Goal: Task Accomplishment & Management: Manage account settings

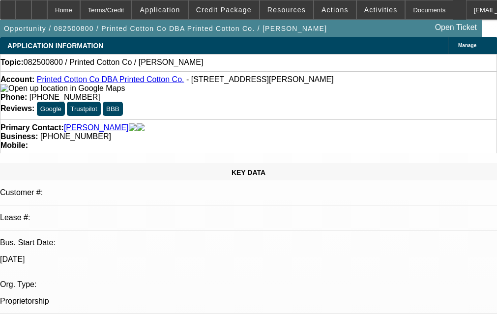
select select "0"
select select "2"
select select "0.1"
select select "4"
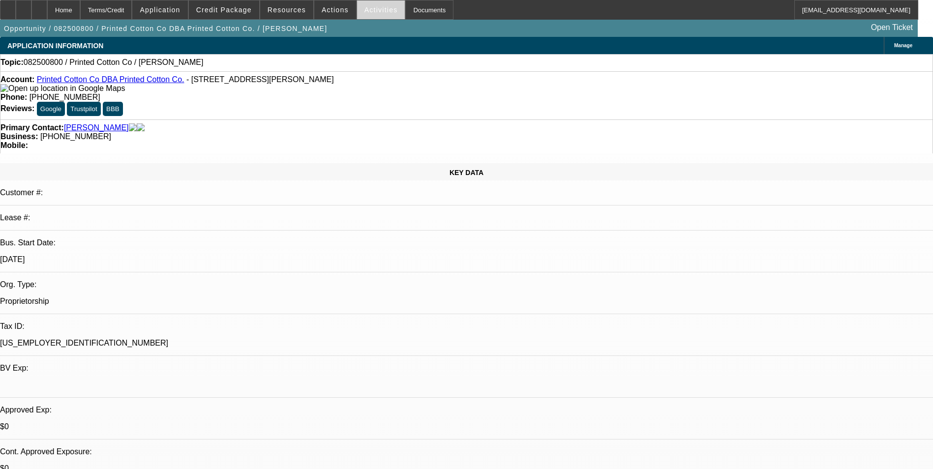
click at [364, 8] on span "Activities" at bounding box center [380, 10] width 33 height 8
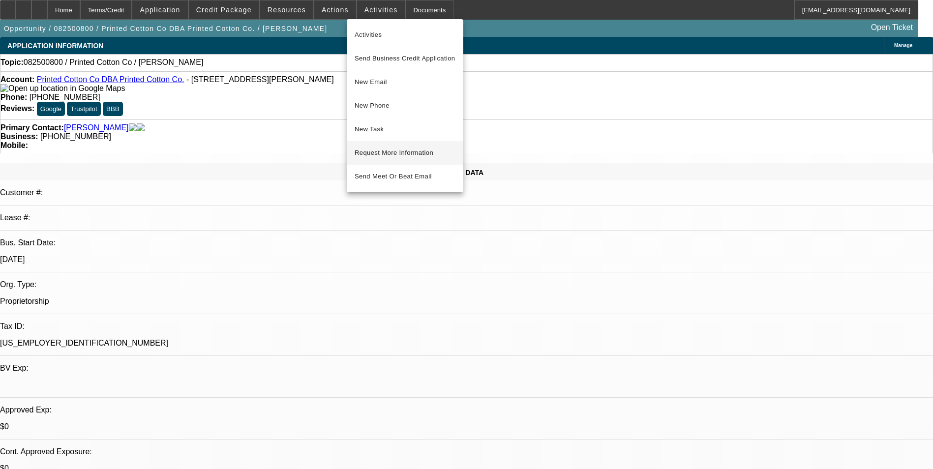
click at [391, 150] on span "Request More Information" at bounding box center [405, 153] width 101 height 12
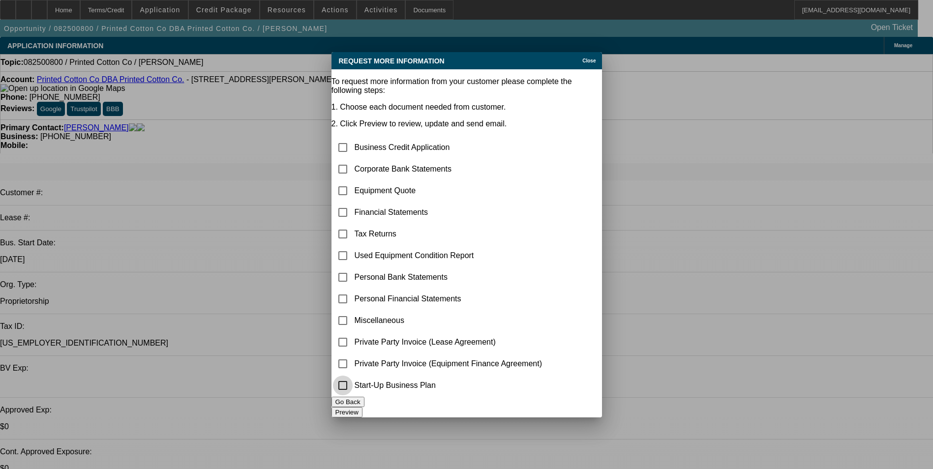
click at [353, 314] on input "checkbox" at bounding box center [343, 386] width 20 height 20
checkbox input "true"
click at [362, 314] on button "Preview" at bounding box center [346, 412] width 31 height 10
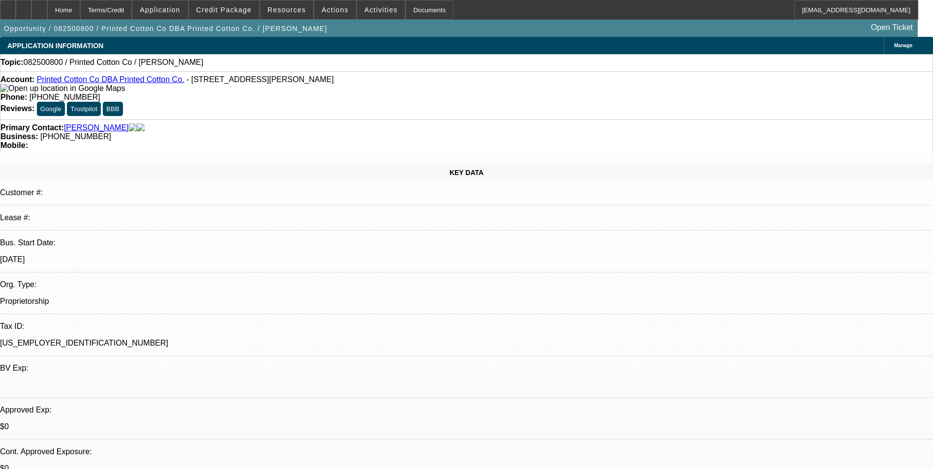
select select "0"
select select "2"
select select "0.1"
select select "4"
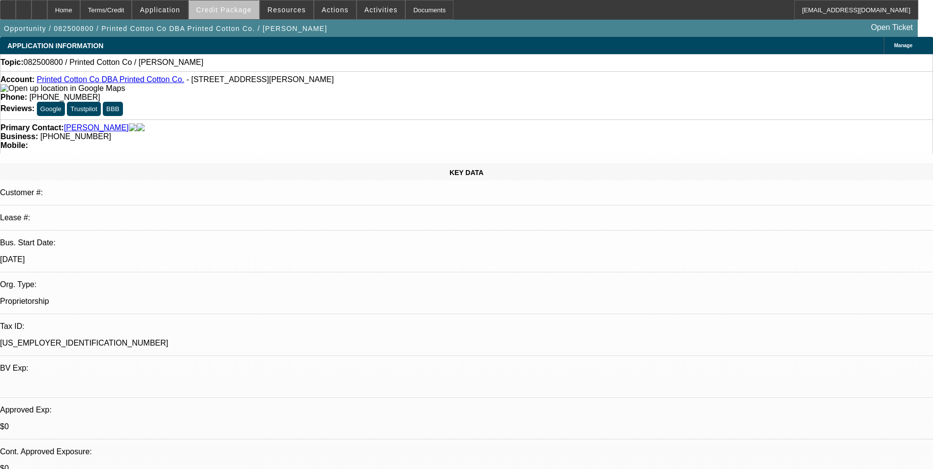
click at [252, 12] on span "Credit Package" at bounding box center [224, 10] width 56 height 8
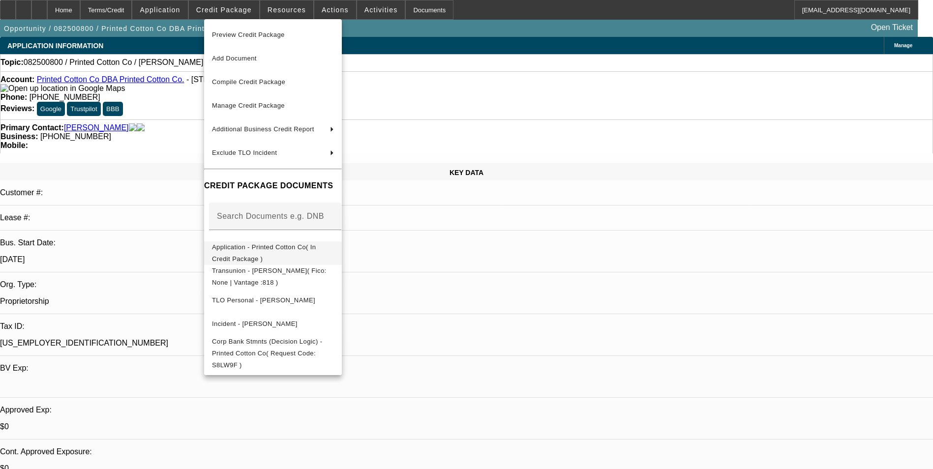
click at [316, 252] on span "Application - Printed Cotton Co( In Credit Package )" at bounding box center [264, 252] width 104 height 19
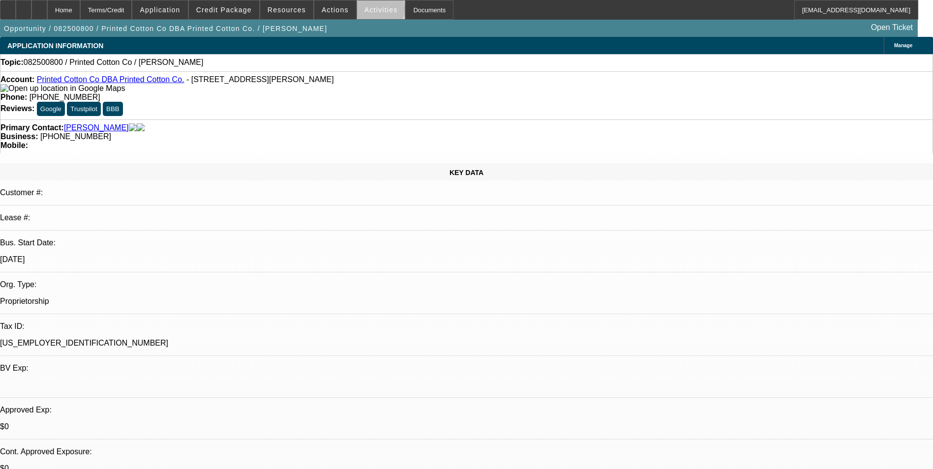
click at [370, 11] on span "Activities" at bounding box center [380, 10] width 33 height 8
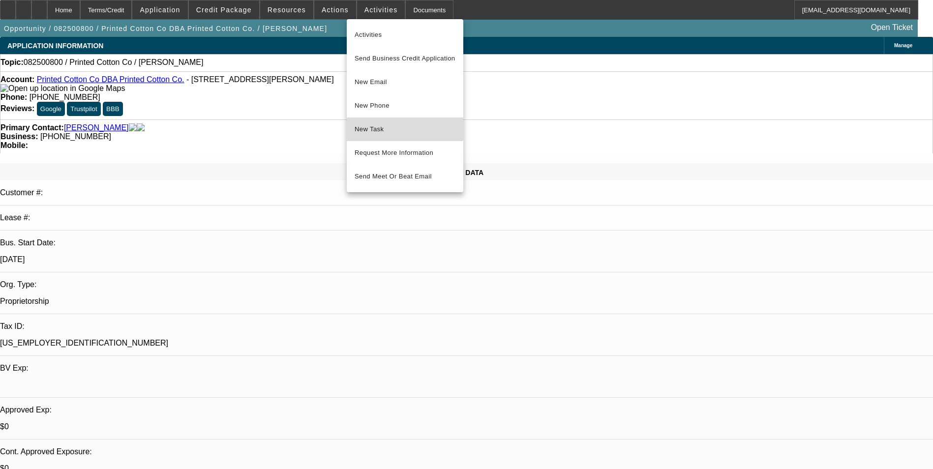
click at [377, 129] on span "New Task" at bounding box center [405, 129] width 101 height 12
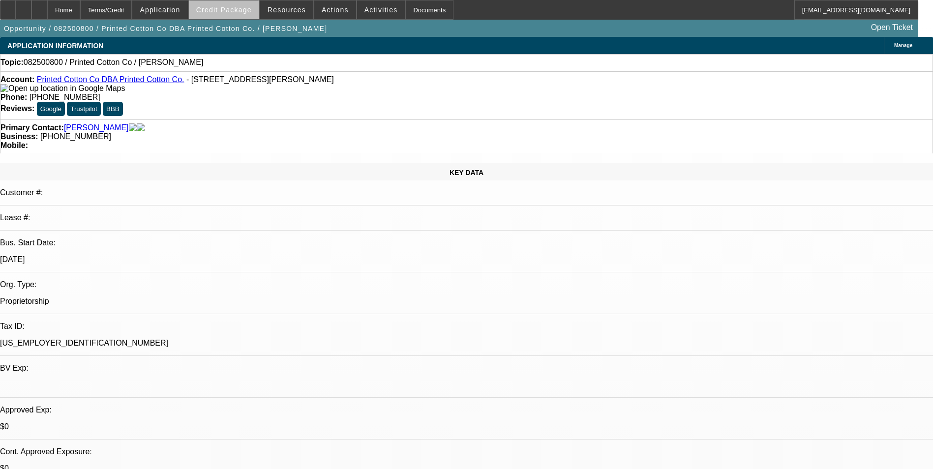
click at [252, 14] on span at bounding box center [224, 10] width 70 height 24
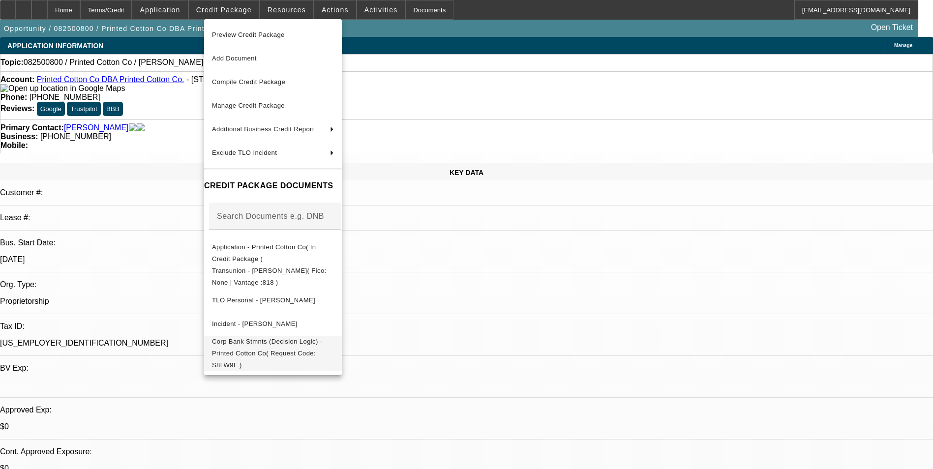
click at [322, 346] on span "Corp Bank Stmnts (Decision Logic) - Printed Cotton Co( Request Code: S8LW9F )" at bounding box center [267, 353] width 110 height 31
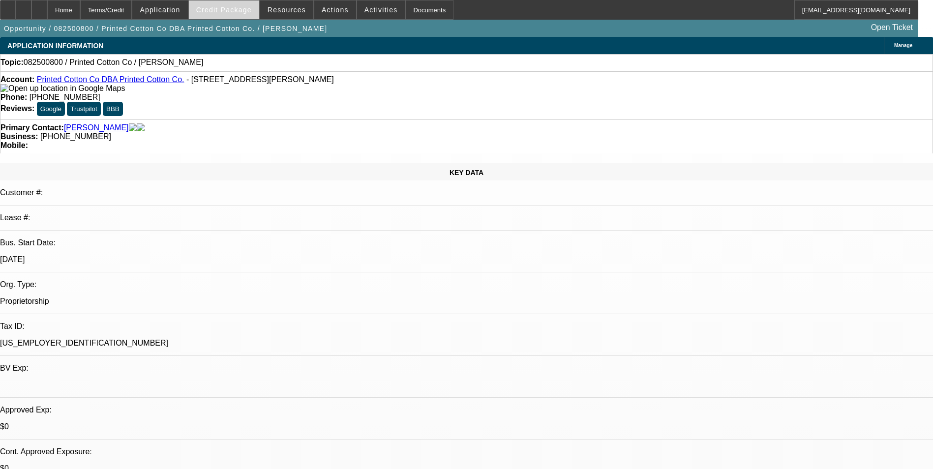
click at [255, 14] on span at bounding box center [224, 10] width 70 height 24
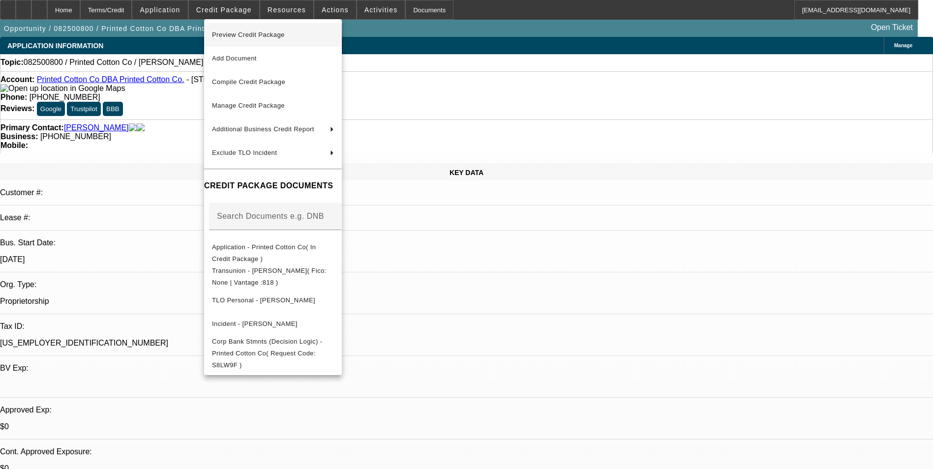
click at [259, 33] on span "Preview Credit Package" at bounding box center [248, 34] width 73 height 7
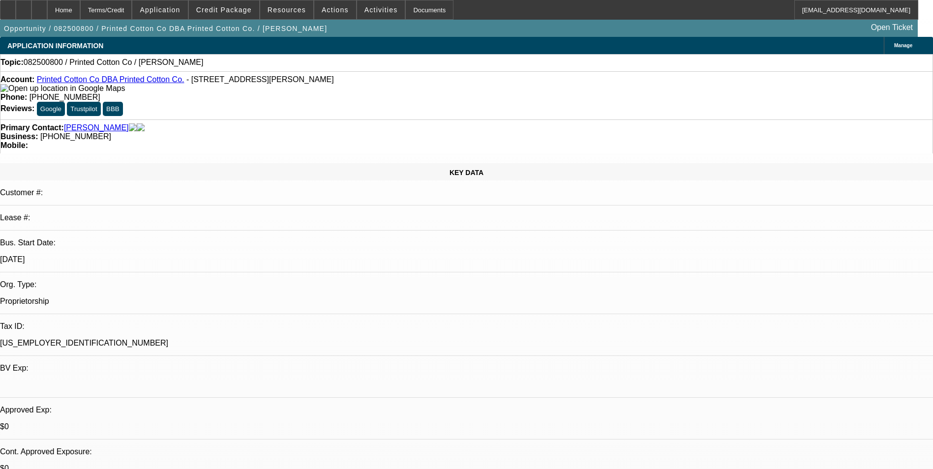
click at [105, 83] on link "Printed Cotton Co DBA Printed Cotton Co." at bounding box center [111, 79] width 148 height 8
click at [39, 6] on icon at bounding box center [39, 6] width 0 height 0
select select "0"
select select "2"
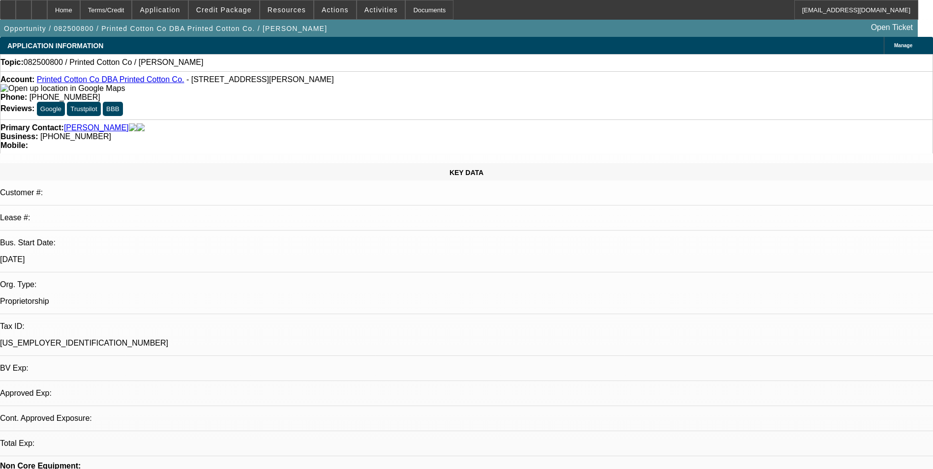
select select "0.1"
select select "4"
select select "0"
select select "2"
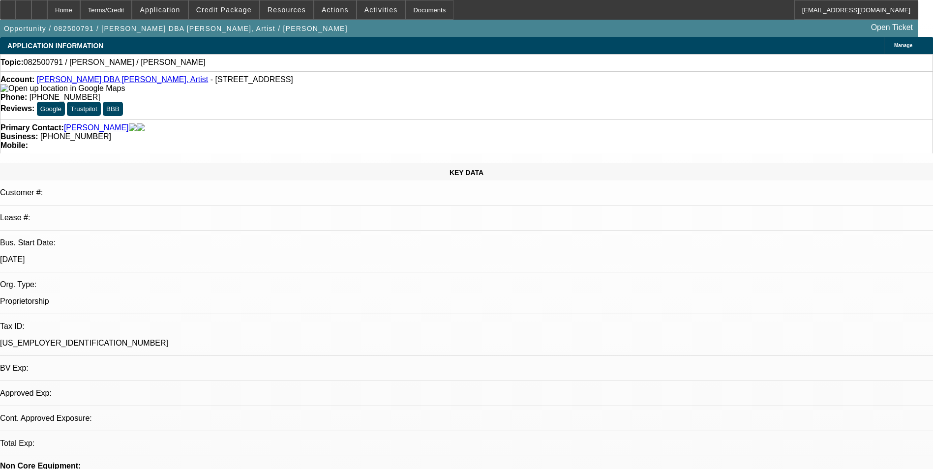
select select "0.1"
select select "4"
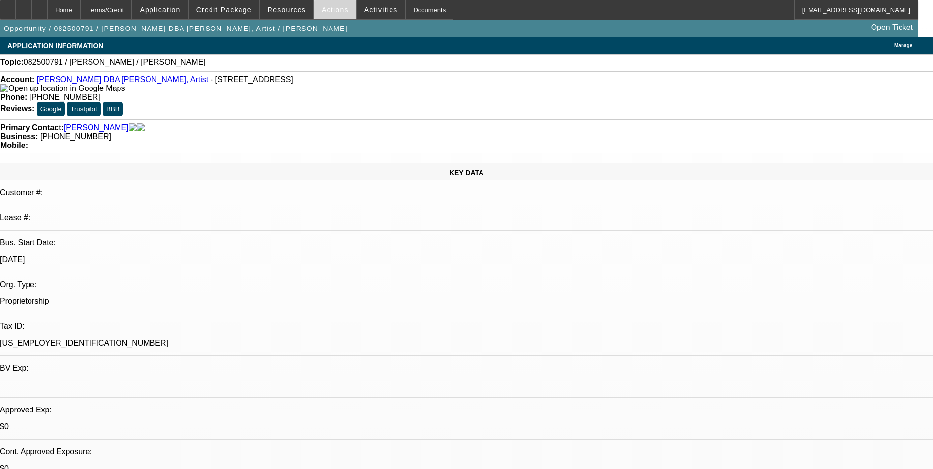
click at [329, 15] on span at bounding box center [335, 10] width 42 height 24
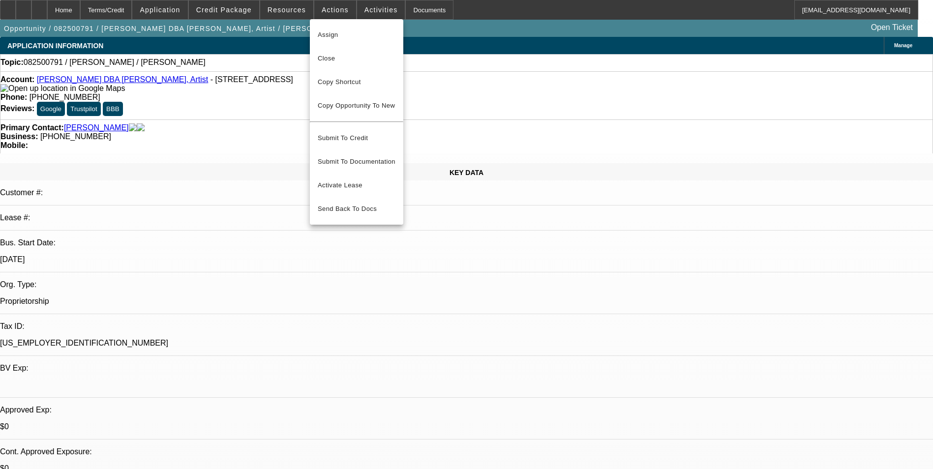
click at [373, 6] on div at bounding box center [466, 234] width 933 height 469
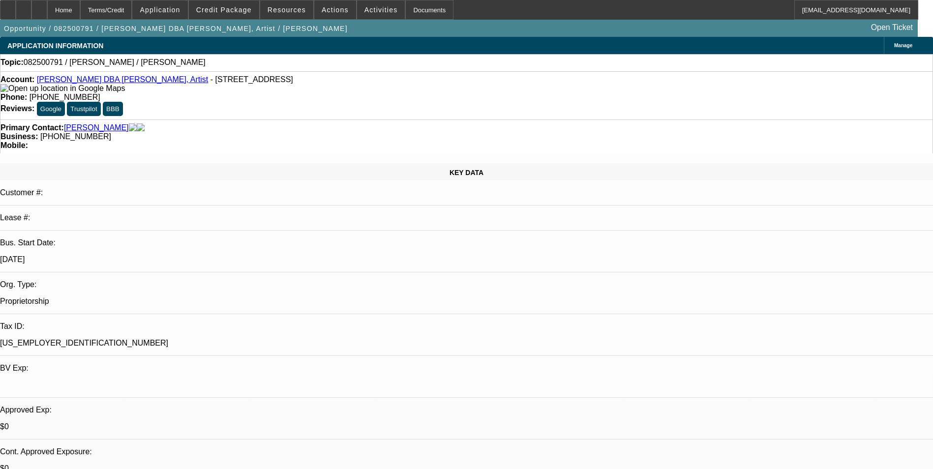
click at [373, 6] on span "Activities" at bounding box center [380, 10] width 33 height 8
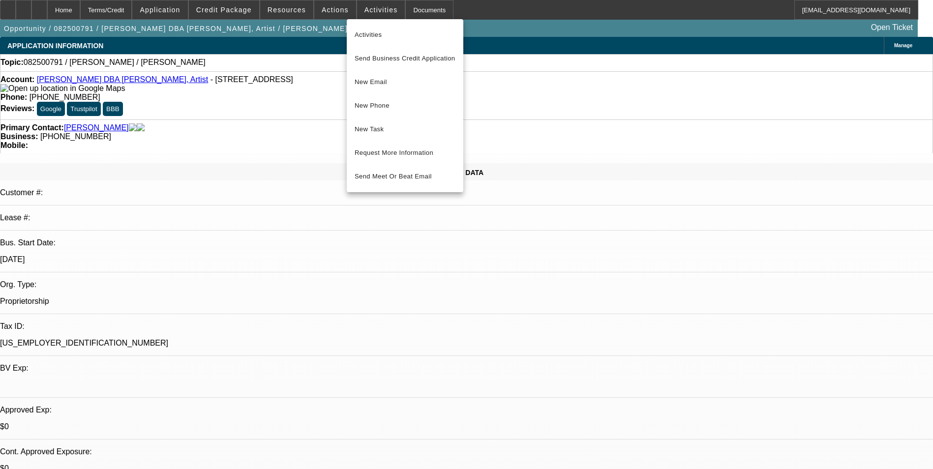
click at [231, 13] on div at bounding box center [466, 234] width 933 height 469
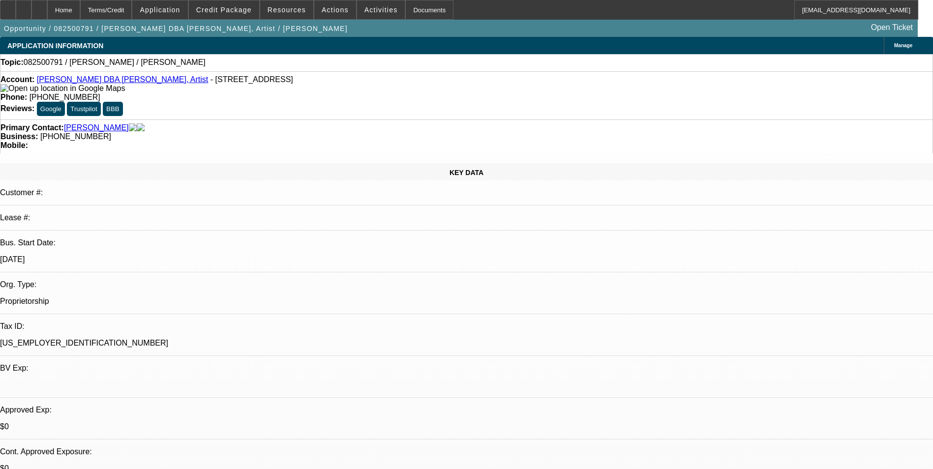
click at [231, 13] on span "Credit Package" at bounding box center [224, 10] width 56 height 8
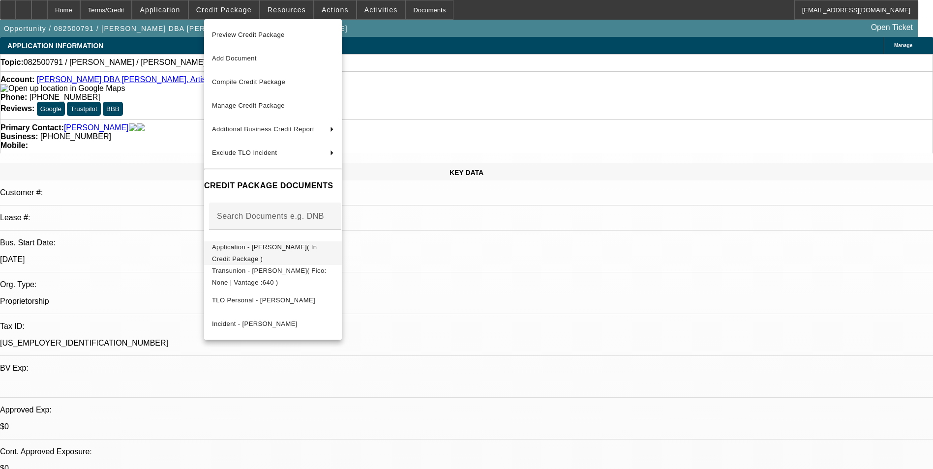
click at [312, 247] on span "Application - Dacrie Sinclair( In Credit Package )" at bounding box center [264, 252] width 105 height 19
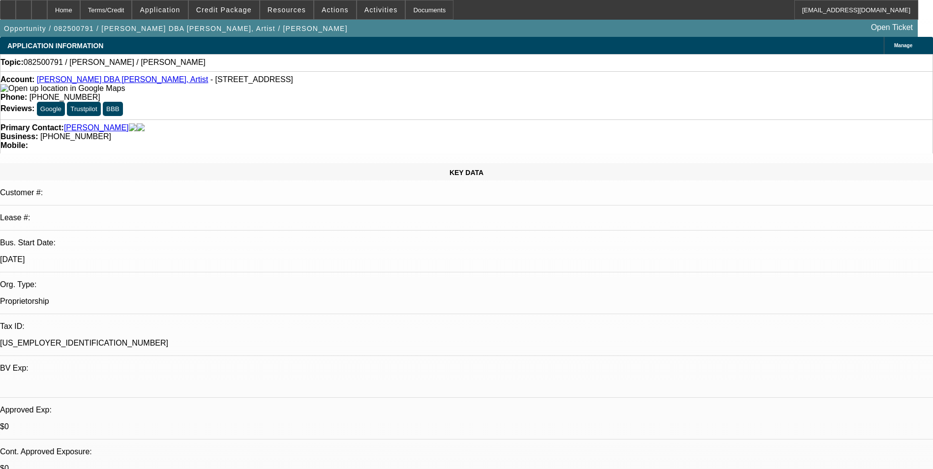
click at [98, 123] on link "Sinclair, Dacrie" at bounding box center [96, 127] width 65 height 9
click at [368, 14] on span at bounding box center [381, 10] width 48 height 24
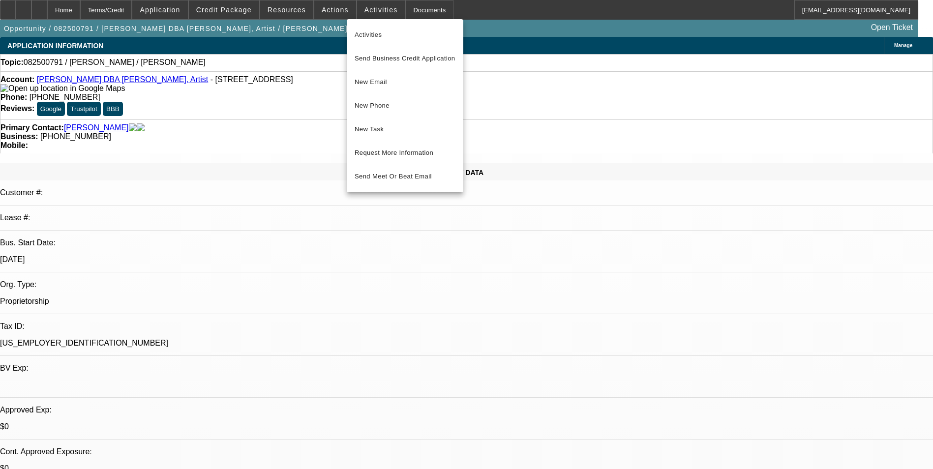
click at [335, 6] on div at bounding box center [466, 234] width 933 height 469
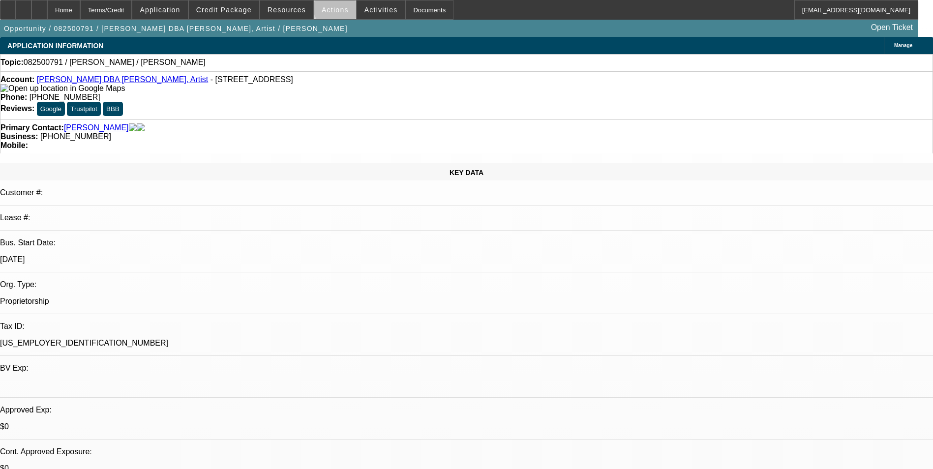
click at [333, 11] on span "Actions" at bounding box center [335, 10] width 27 height 8
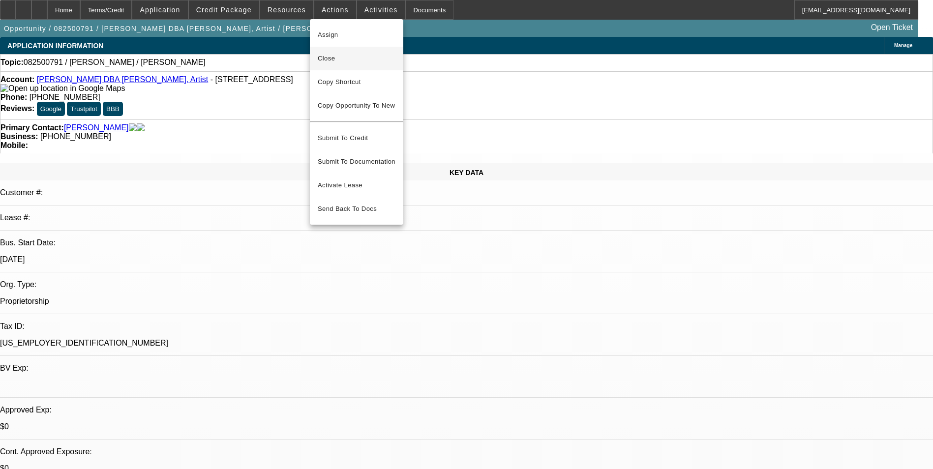
click at [337, 59] on span "Close" at bounding box center [357, 59] width 78 height 12
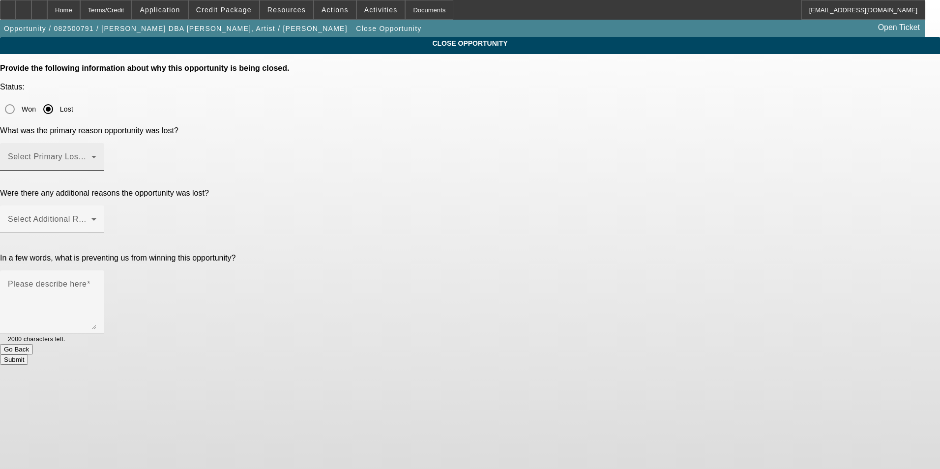
click at [112, 152] on mat-label "Select Primary Lost Reason" at bounding box center [60, 156] width 104 height 8
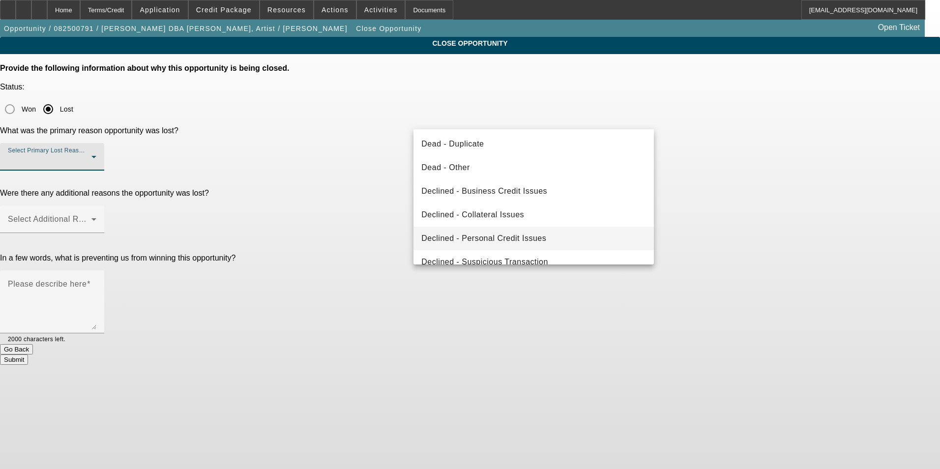
scroll to position [132, 0]
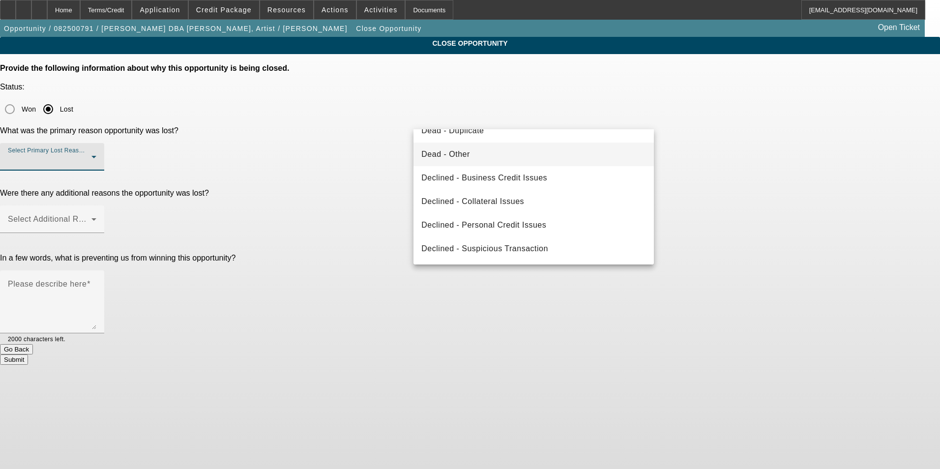
click at [479, 151] on mat-option "Dead - Other" at bounding box center [534, 155] width 241 height 24
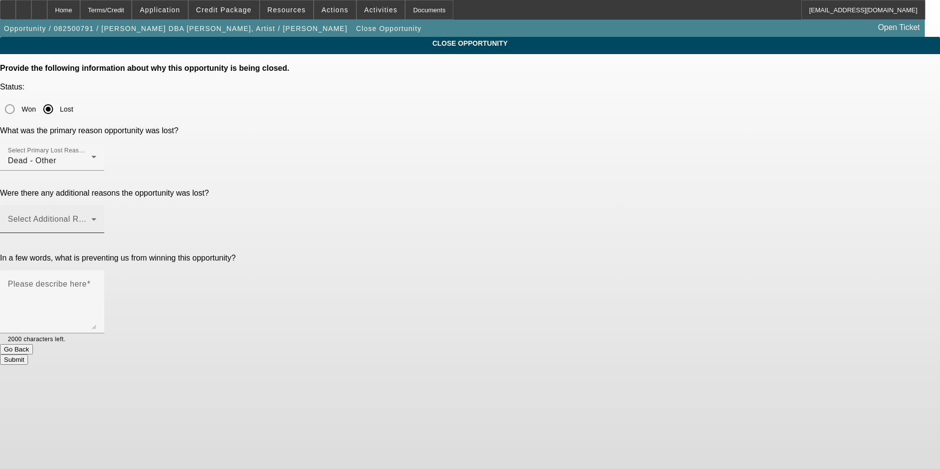
click at [105, 215] on mat-label "Select Additional Reasons" at bounding box center [56, 219] width 97 height 8
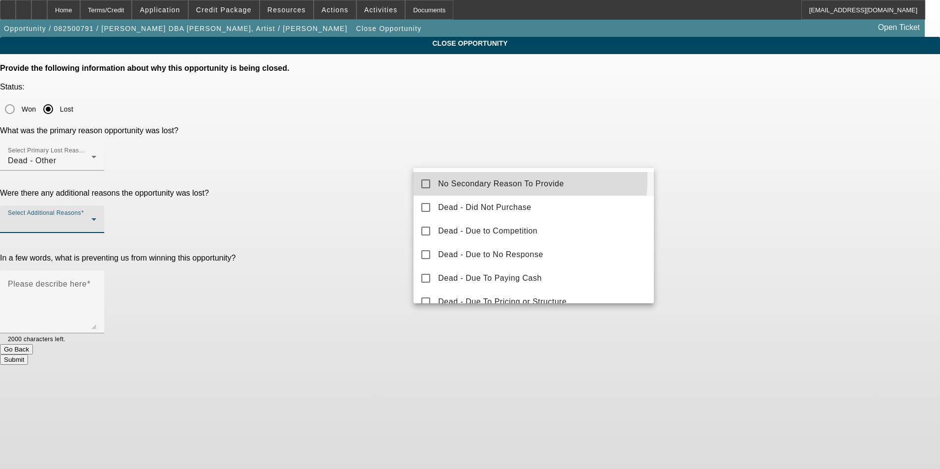
click at [463, 178] on span "No Secondary Reason To Provide" at bounding box center [501, 184] width 126 height 12
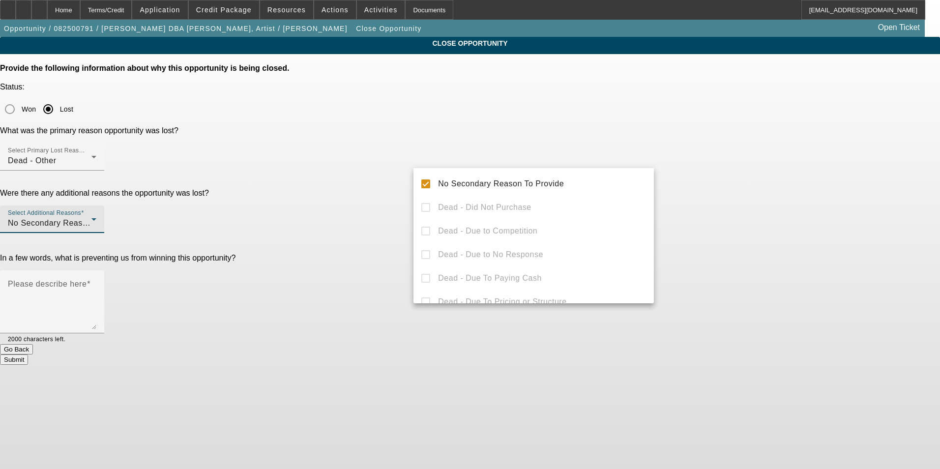
click at [387, 208] on div at bounding box center [470, 234] width 940 height 469
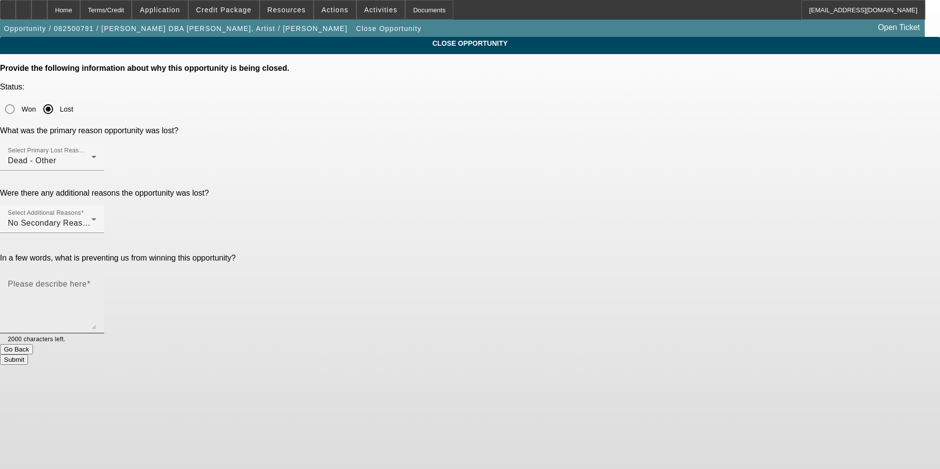
drag, startPoint x: 423, startPoint y: 193, endPoint x: 445, endPoint y: 194, distance: 21.2
click at [87, 280] on mat-label "Please describe here" at bounding box center [47, 284] width 79 height 8
click at [96, 282] on textarea "Please describe here" at bounding box center [52, 305] width 89 height 47
type textarea "a"
type textarea "f"
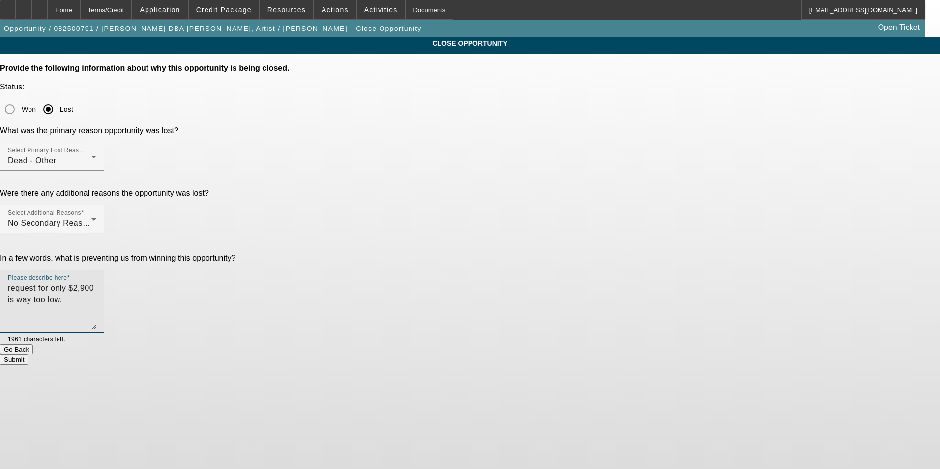
type textarea "request for only $2,900 is way too low."
click at [28, 355] on button "Submit" at bounding box center [14, 360] width 28 height 10
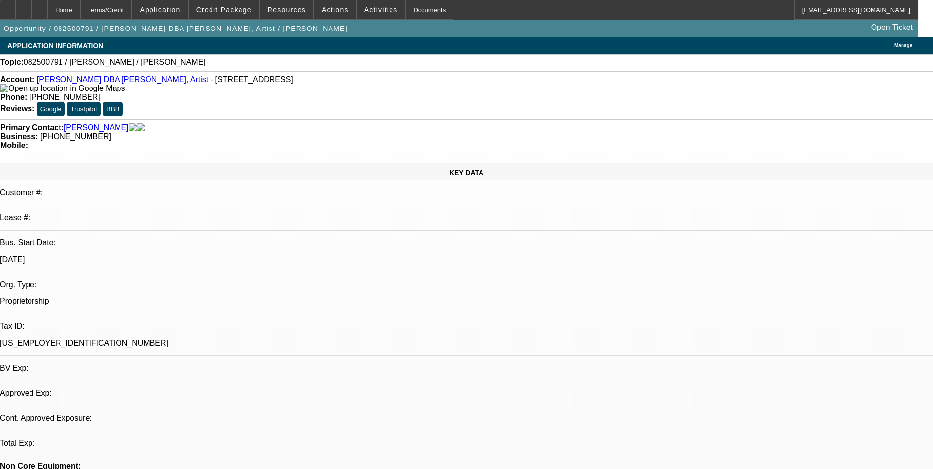
select select "0"
select select "2"
select select "0.1"
select select "1"
select select "2"
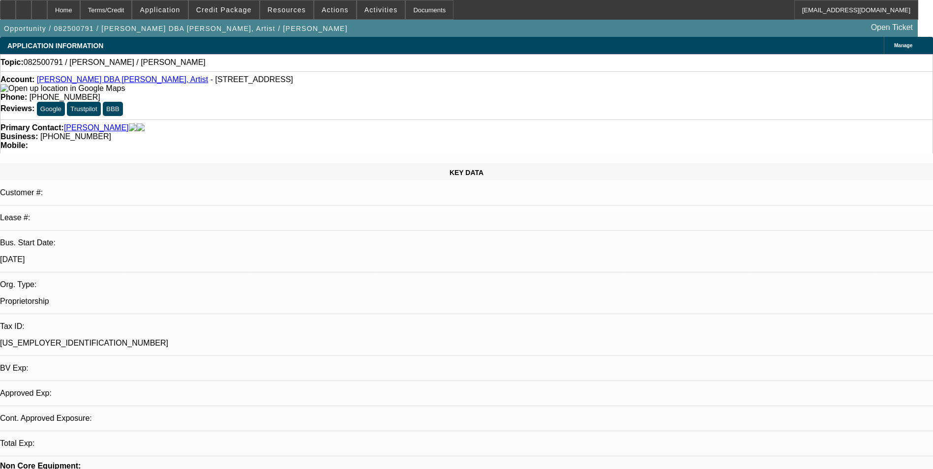
select select "4"
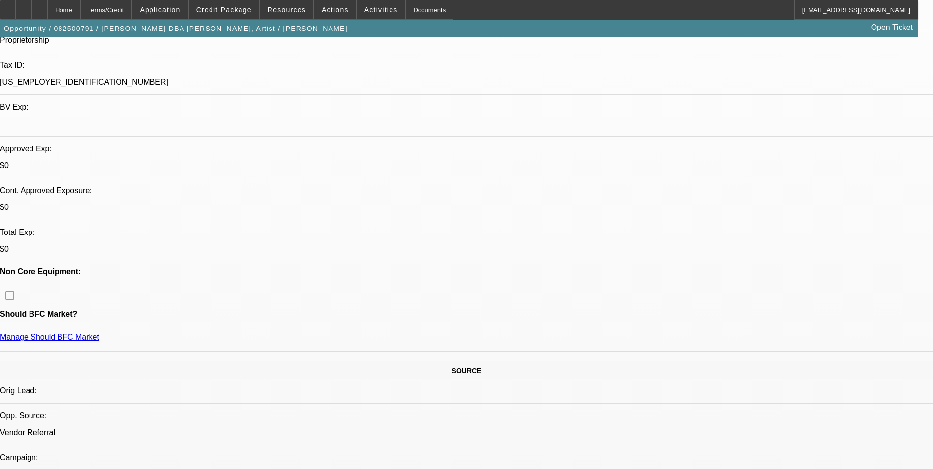
scroll to position [98, 0]
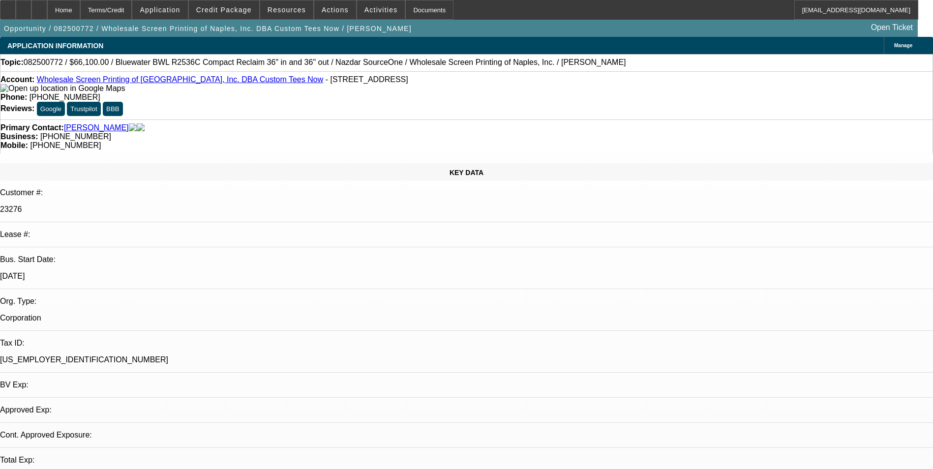
select select "0"
select select "2"
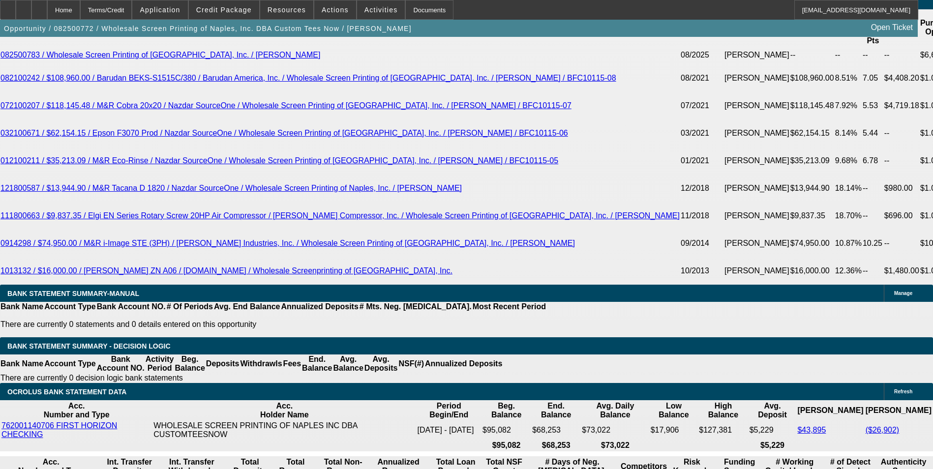
scroll to position [1820, 0]
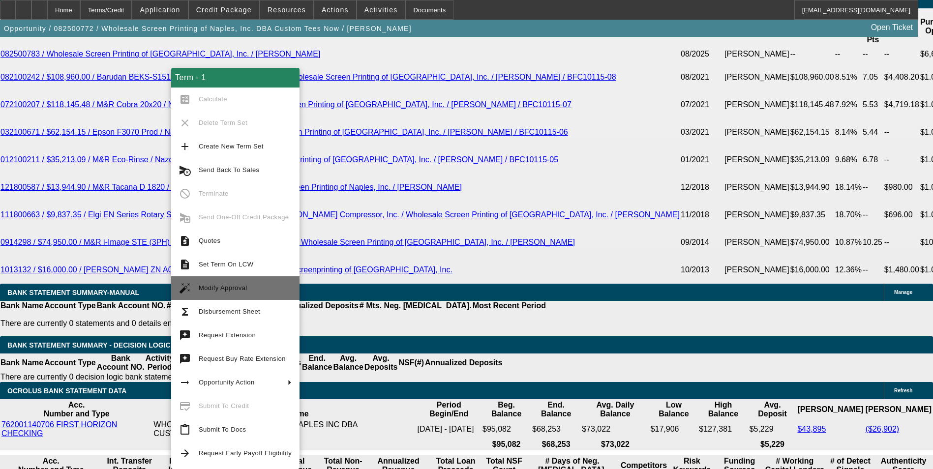
click at [254, 282] on button "auto_fix_high Modify Approval" at bounding box center [235, 288] width 128 height 24
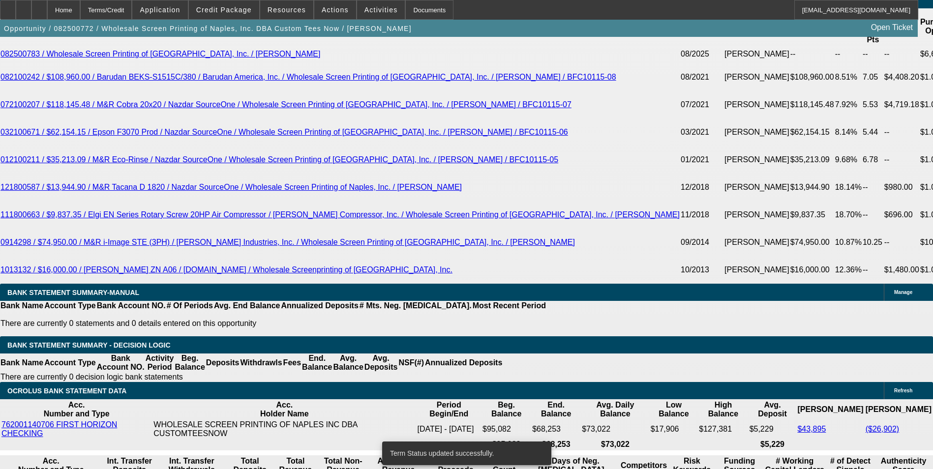
select select "0"
select select "2"
select select "0"
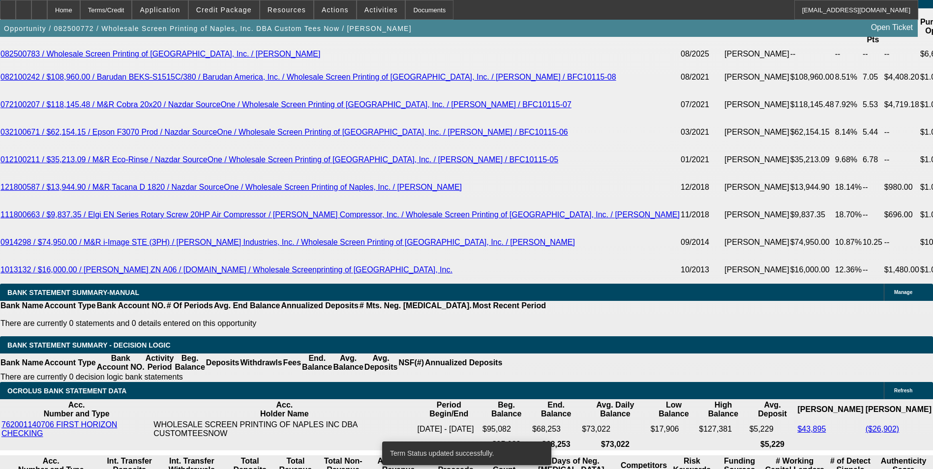
select select "0"
select select "2"
drag, startPoint x: 147, startPoint y: 224, endPoint x: 235, endPoint y: 227, distance: 88.1
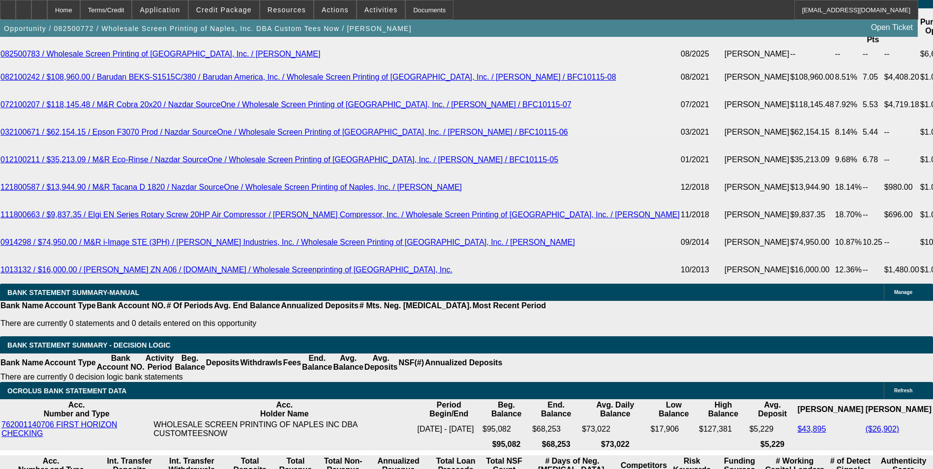
type input "1"
type input "UNKNOWN"
type input "1416"
type input "10.4"
type input "$1,416.98"
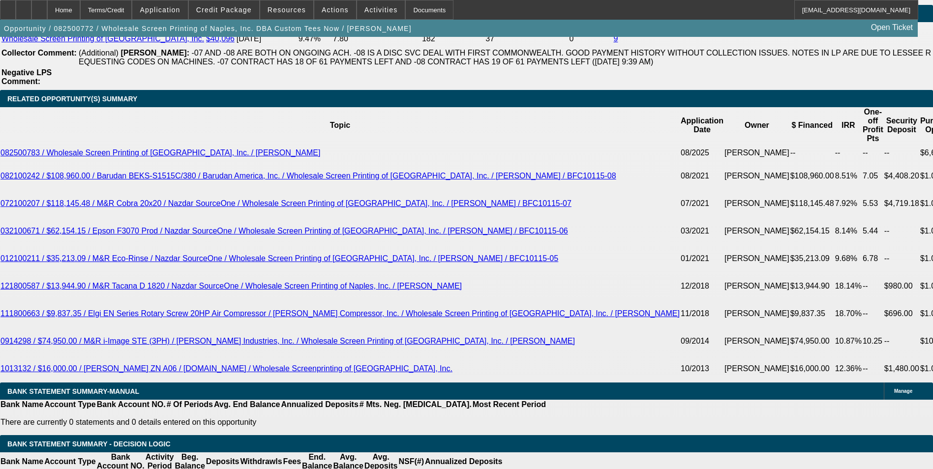
scroll to position [1623, 0]
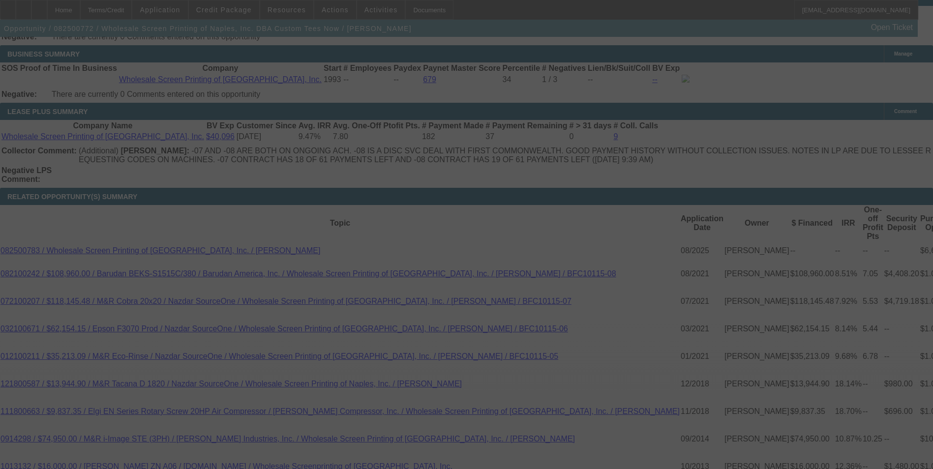
select select "0"
select select "2"
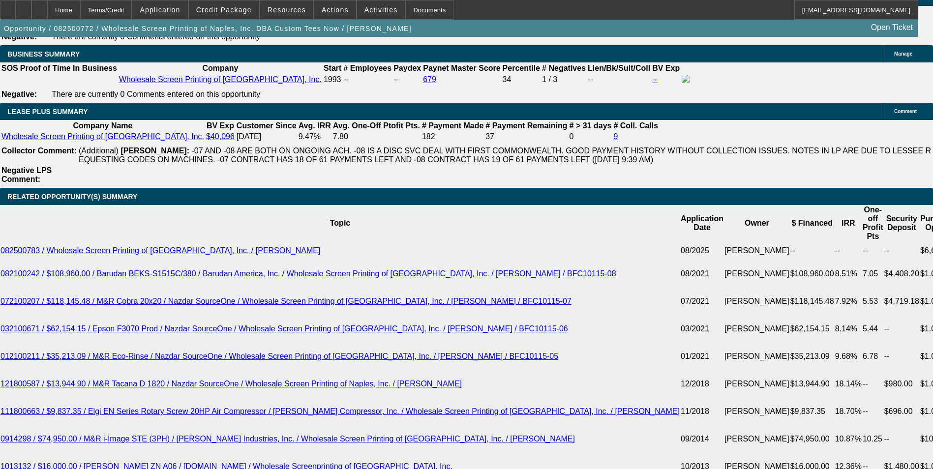
scroll to position [1820, 0]
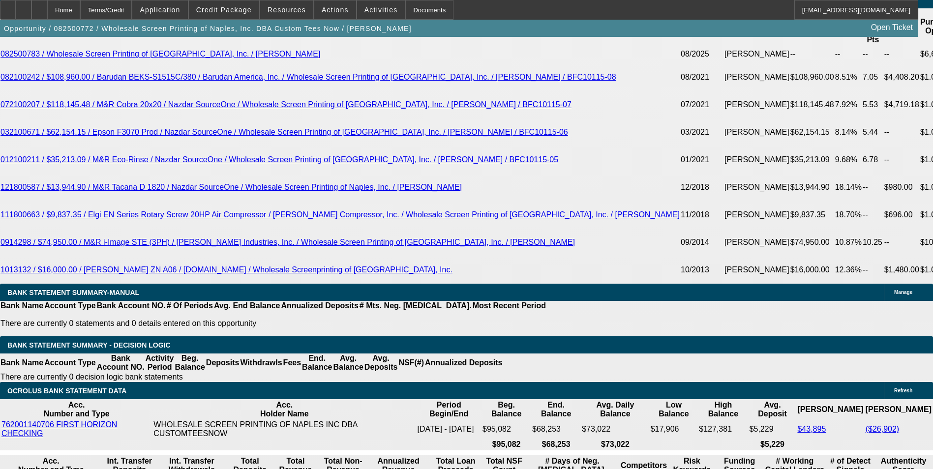
drag, startPoint x: 145, startPoint y: 227, endPoint x: 354, endPoint y: 184, distance: 213.4
type input "1"
type input "UNKNOWN"
type input "1417"
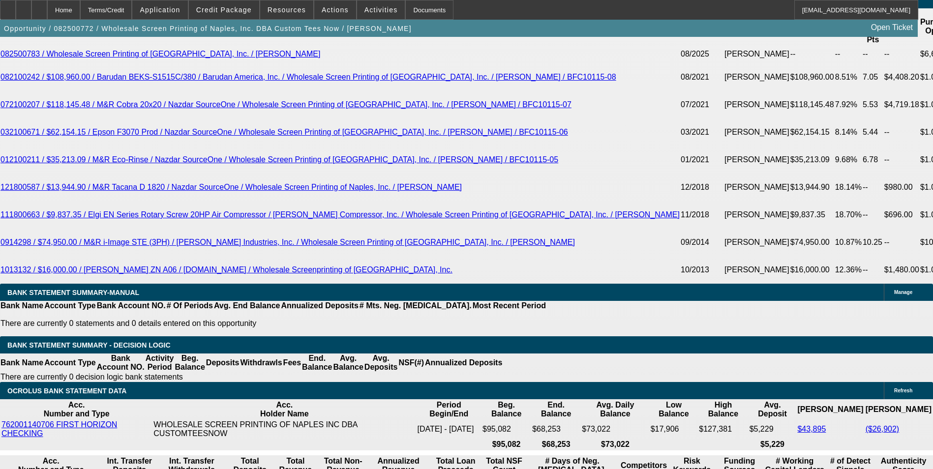
type input "10.4"
type input "$1,417.65"
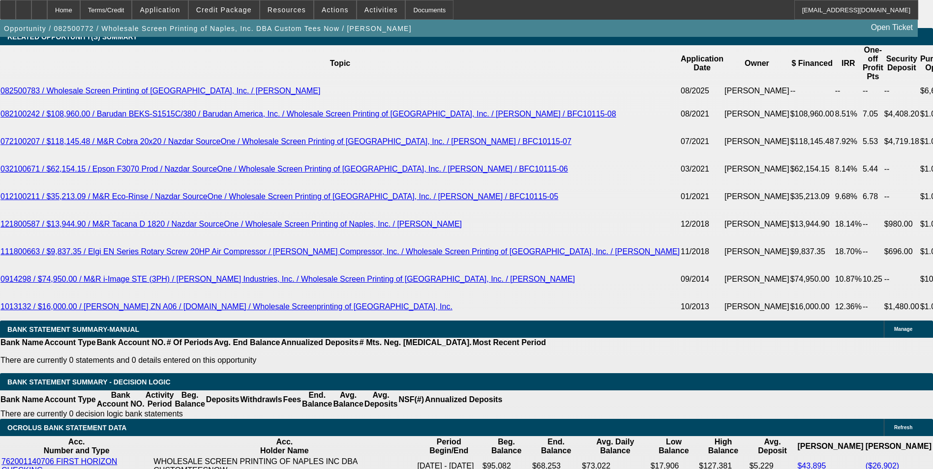
scroll to position [1721, 0]
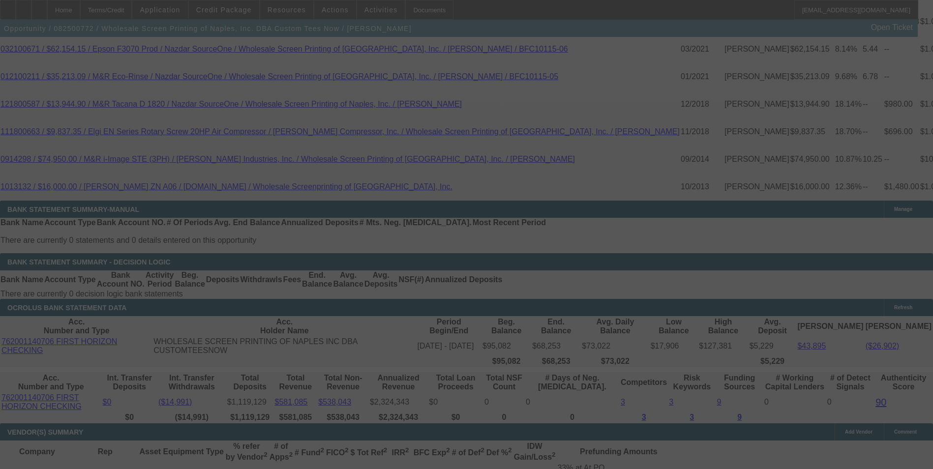
scroll to position [1918, 0]
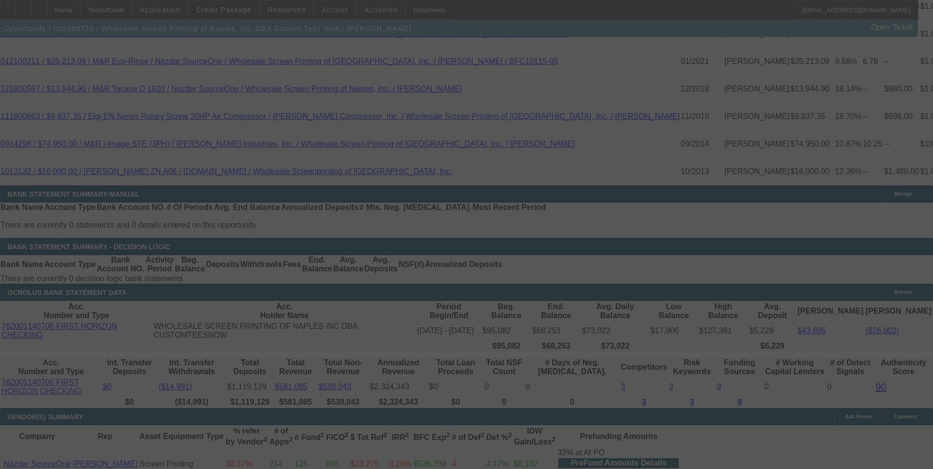
select select "0"
select select "2"
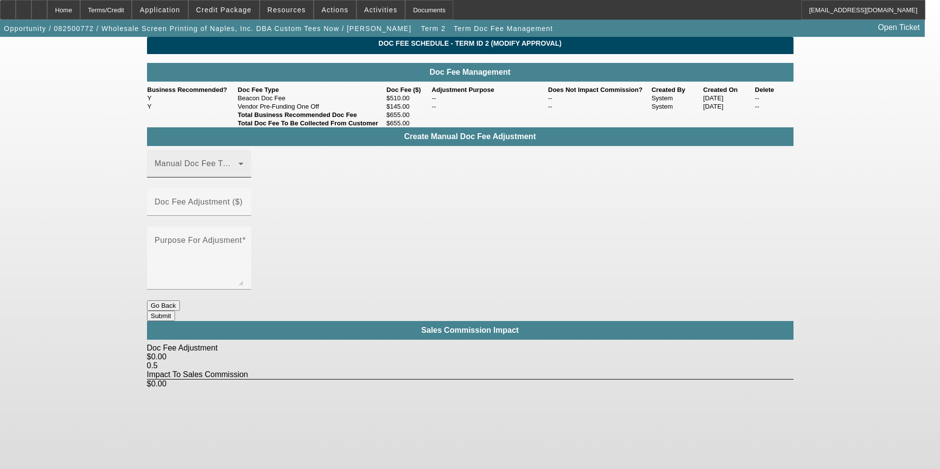
click at [225, 168] on mat-label "Manual Doc Fee Type" at bounding box center [196, 163] width 82 height 8
drag, startPoint x: 220, startPoint y: 235, endPoint x: 281, endPoint y: 224, distance: 62.5
click at [220, 235] on mat-option "Beacon Doc Fee" at bounding box center [214, 234] width 132 height 24
click at [243, 211] on input "Doc Fee Adjustment ($)" at bounding box center [199, 206] width 89 height 12
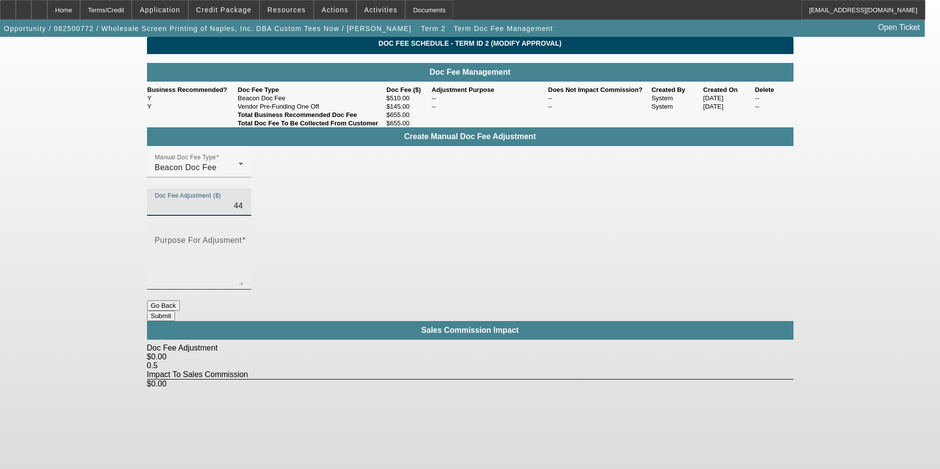
type input "$44.00"
click at [251, 235] on div "Purpose For Adjusment" at bounding box center [199, 258] width 104 height 63
type textarea "-"
click at [175, 311] on button "Submit" at bounding box center [161, 316] width 28 height 10
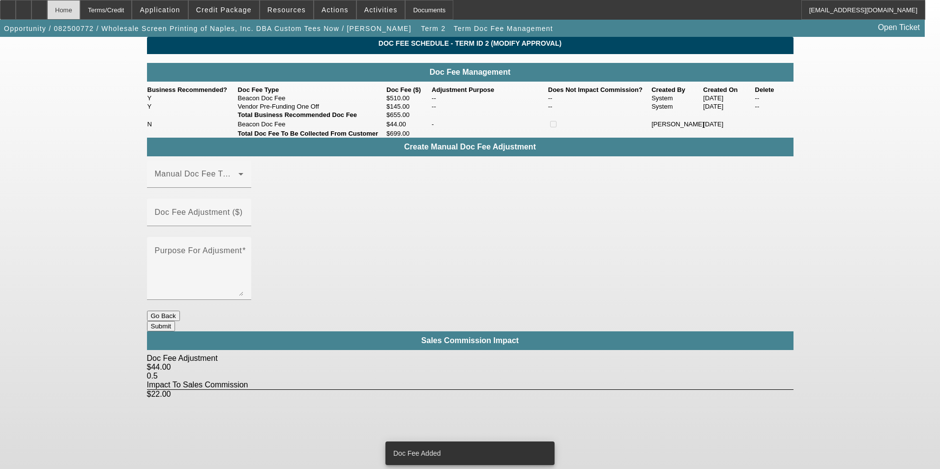
click at [80, 9] on div "Home" at bounding box center [63, 10] width 33 height 20
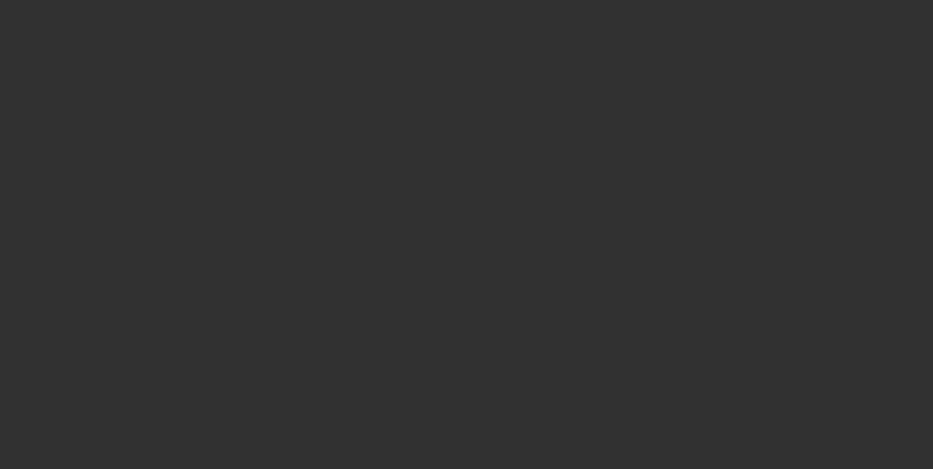
select select "0"
select select "2"
select select "0"
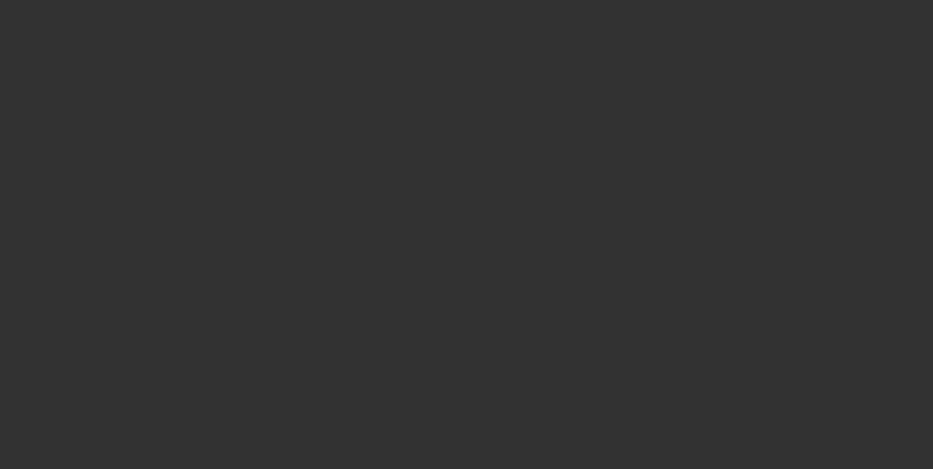
select select "0"
select select "2"
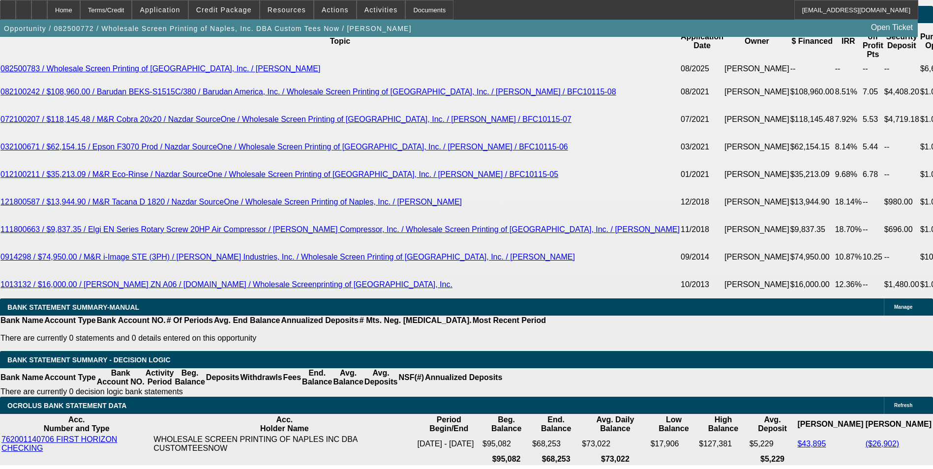
scroll to position [1837, 0]
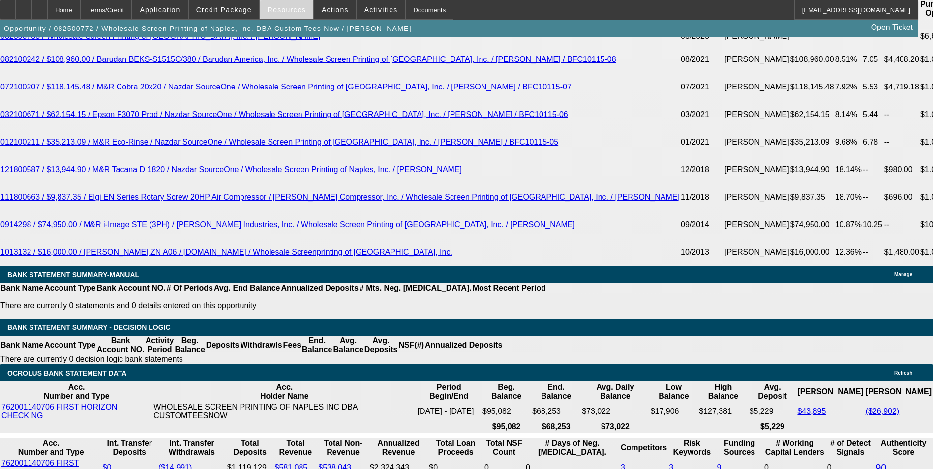
click at [293, 9] on span "Resources" at bounding box center [287, 10] width 38 height 8
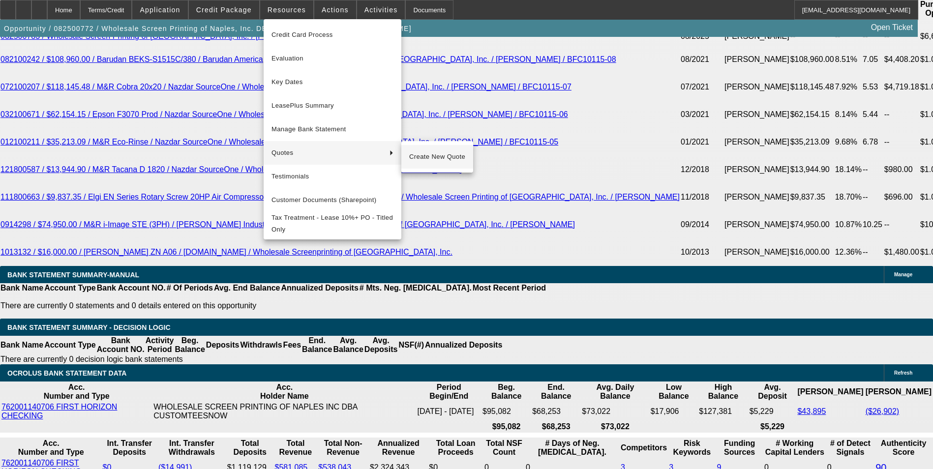
click at [429, 155] on span "Create New Quote" at bounding box center [437, 157] width 56 height 12
